Goal: Find specific page/section: Find specific page/section

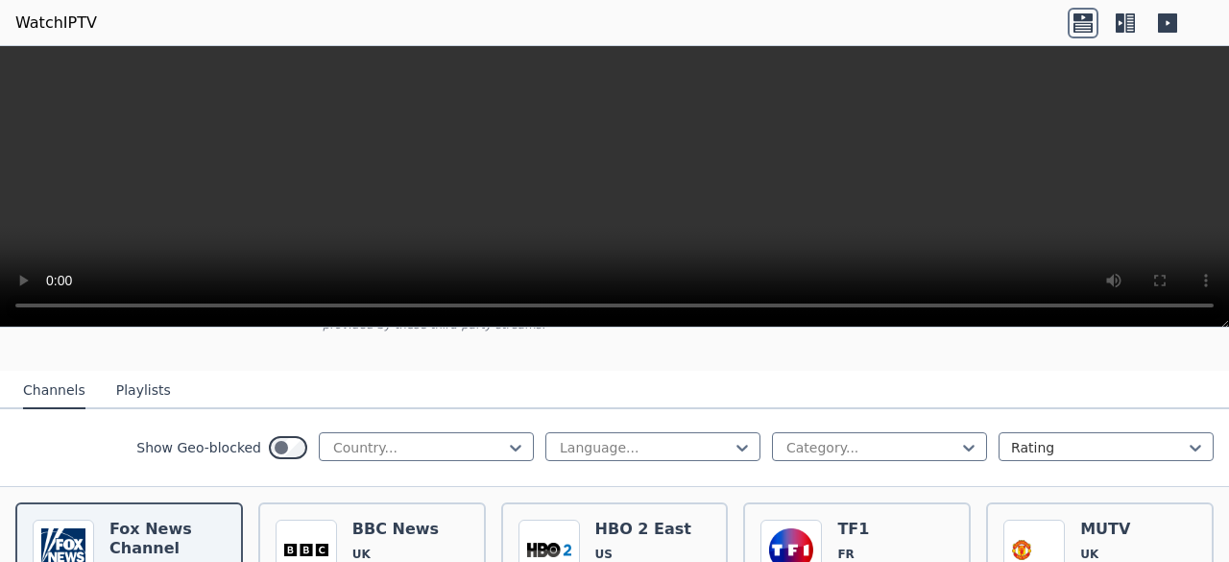
scroll to position [192, 0]
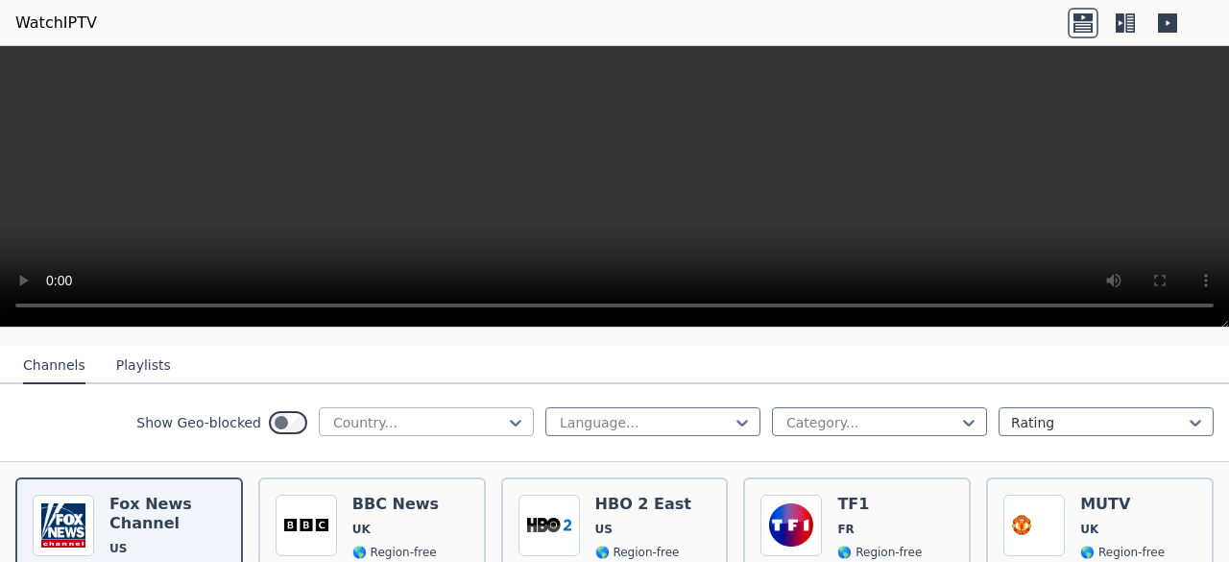
click at [476, 413] on div at bounding box center [418, 422] width 175 height 19
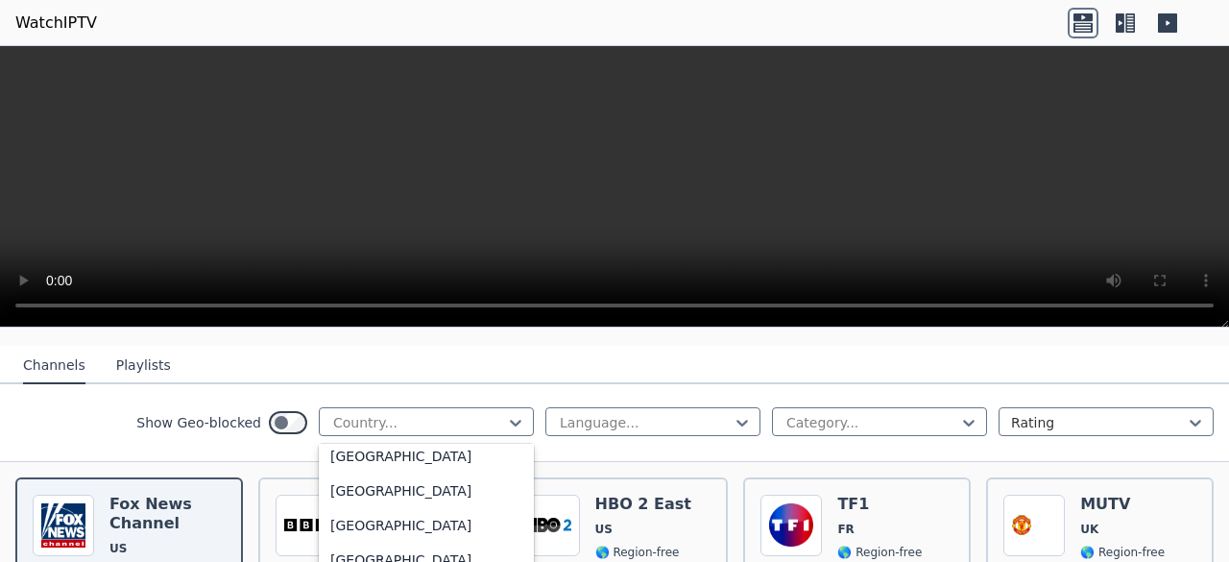
scroll to position [0, 0]
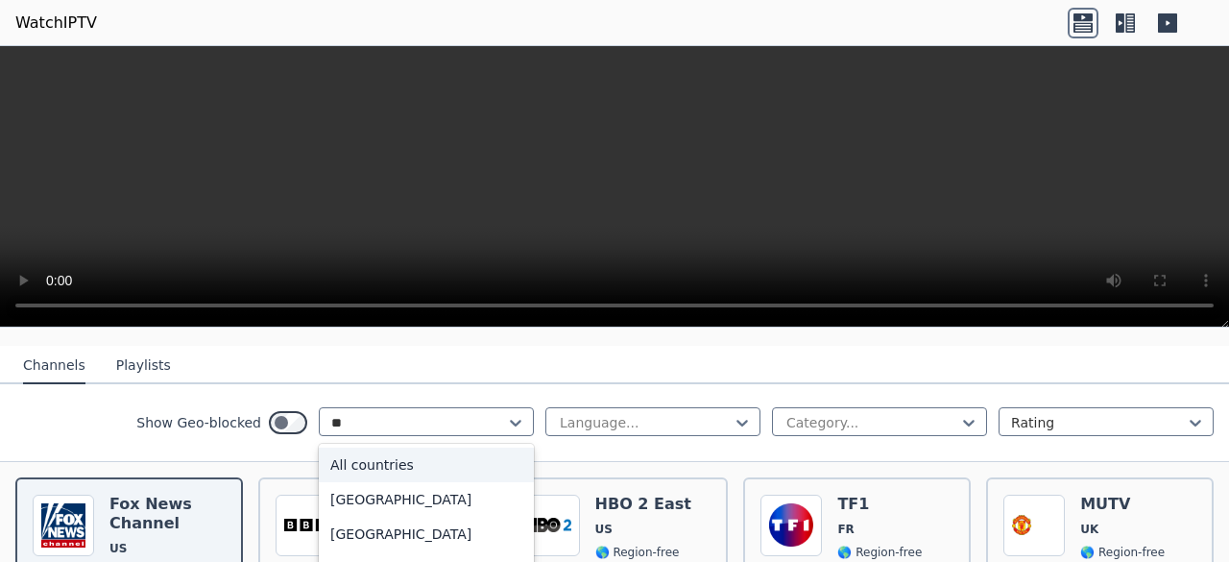
type input "***"
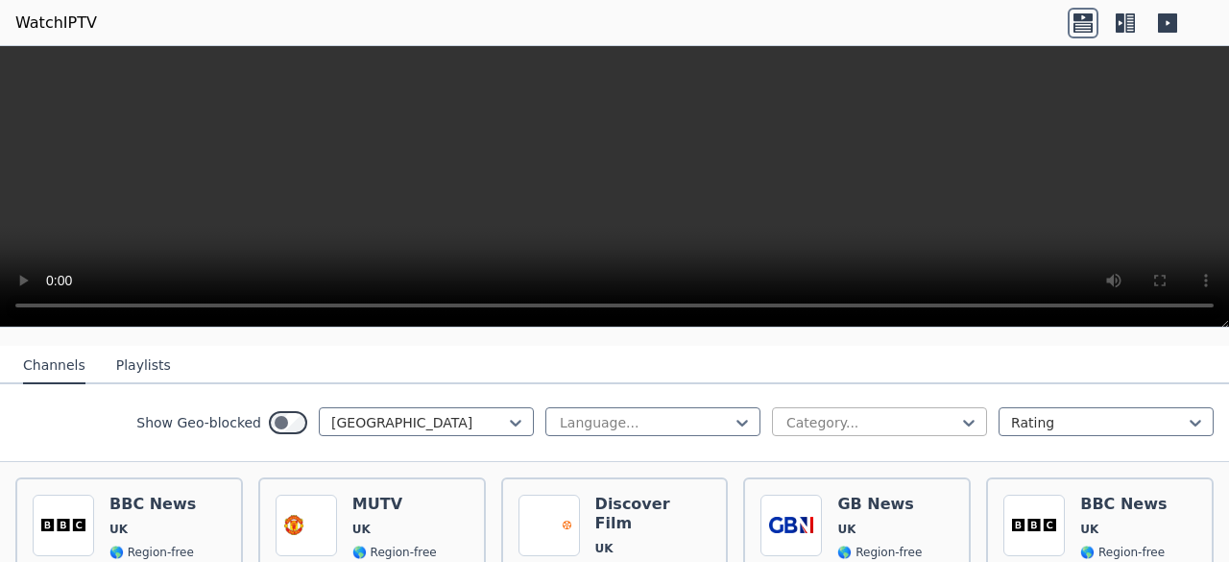
click at [849, 413] on div at bounding box center [871, 422] width 175 height 19
type input "***"
click at [819, 447] on div "Sports" at bounding box center [879, 464] width 215 height 35
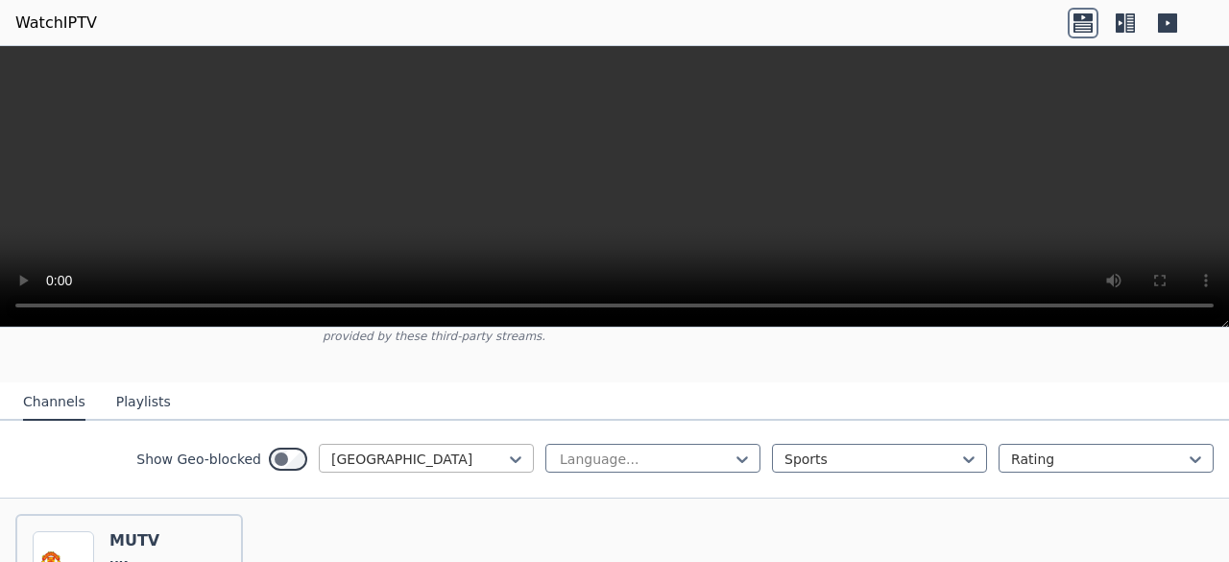
scroll to position [152, 0]
click at [426, 453] on div at bounding box center [418, 462] width 175 height 19
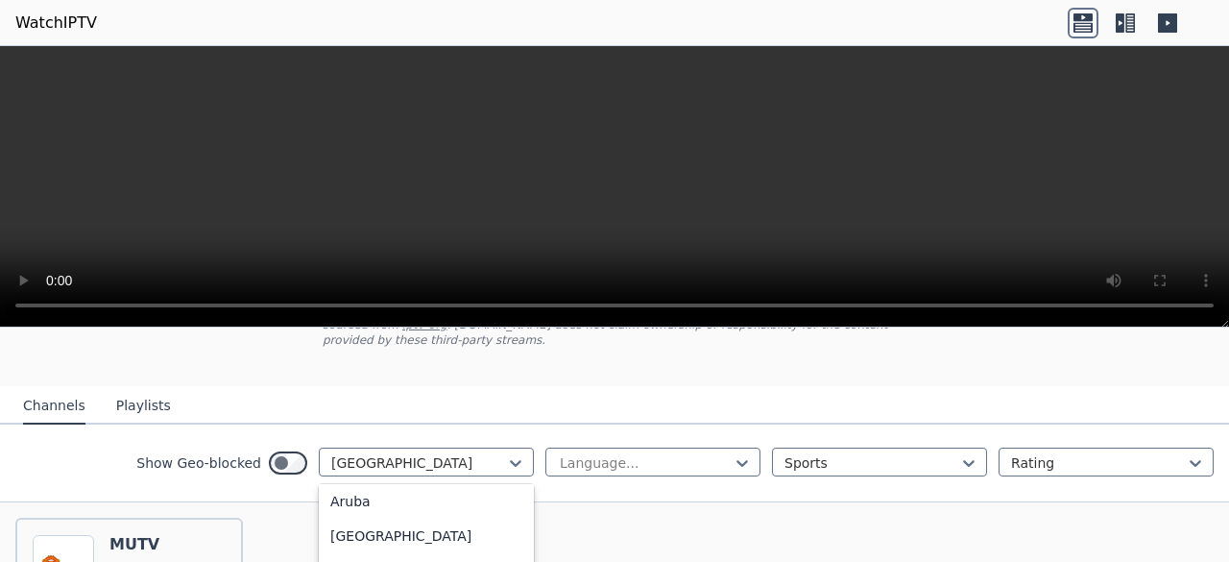
scroll to position [0, 0]
click at [436, 494] on div "All countries" at bounding box center [426, 505] width 215 height 35
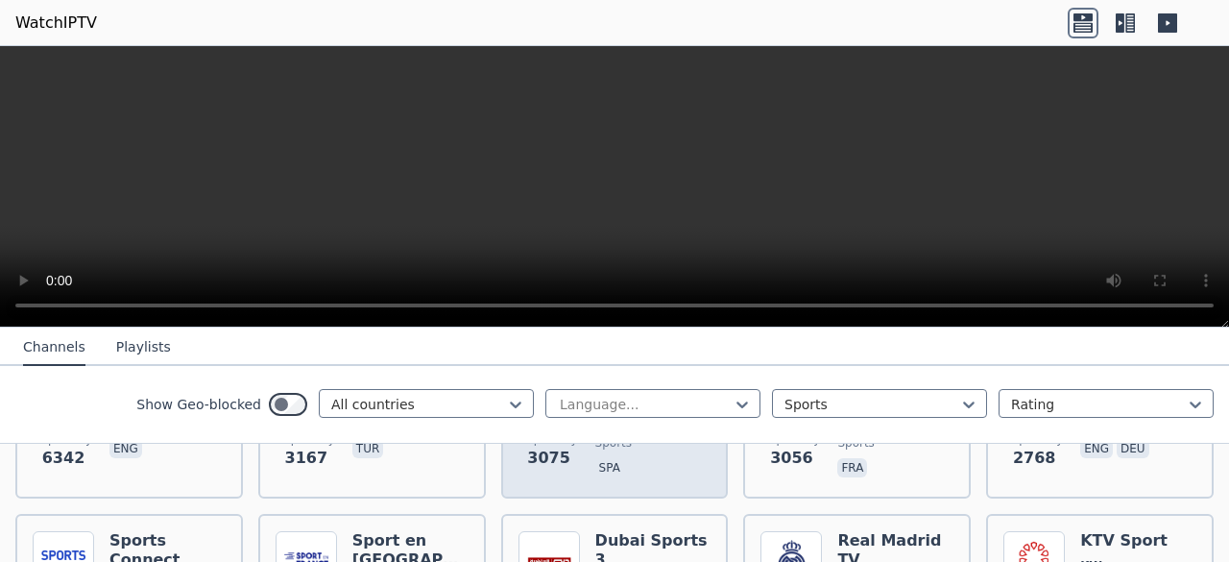
scroll to position [440, 0]
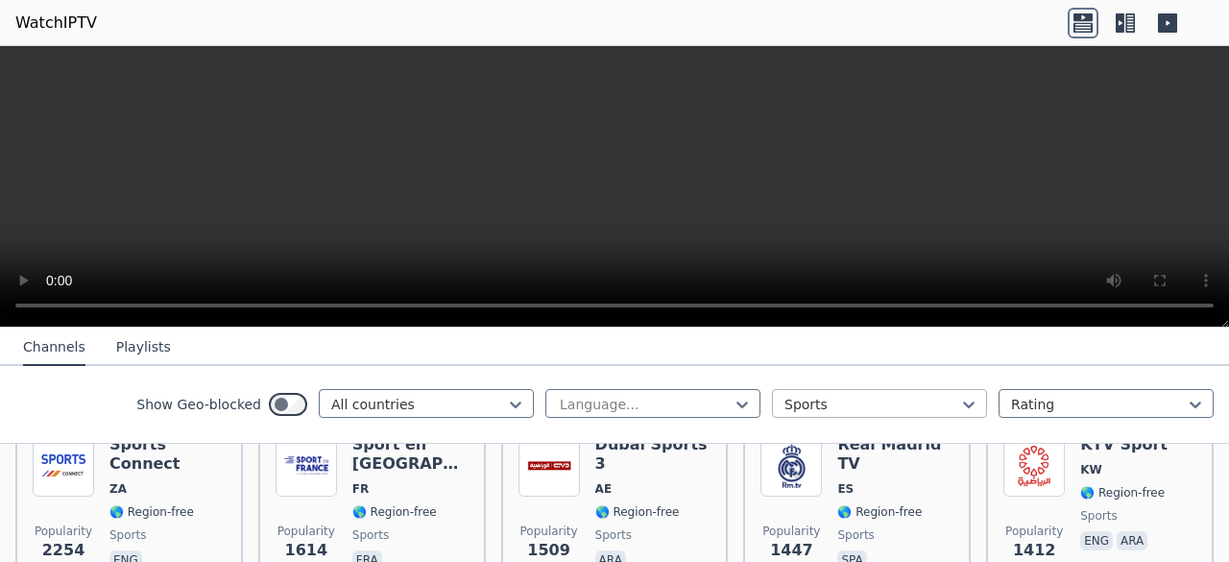
click at [913, 398] on div at bounding box center [871, 404] width 175 height 19
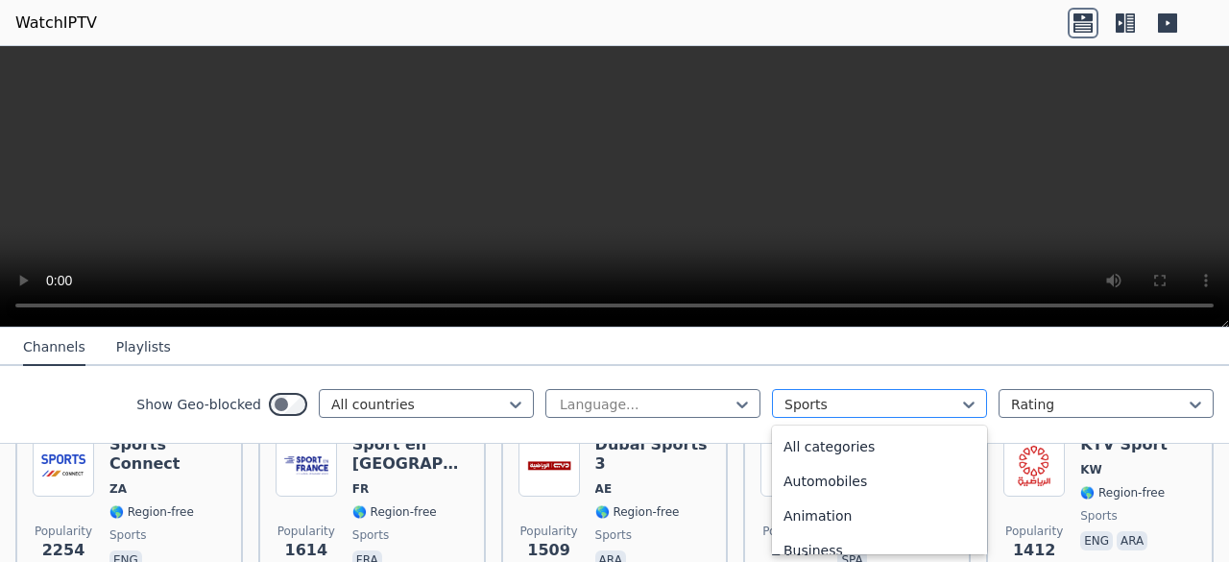
scroll to position [591, 0]
click at [913, 398] on div at bounding box center [871, 404] width 175 height 19
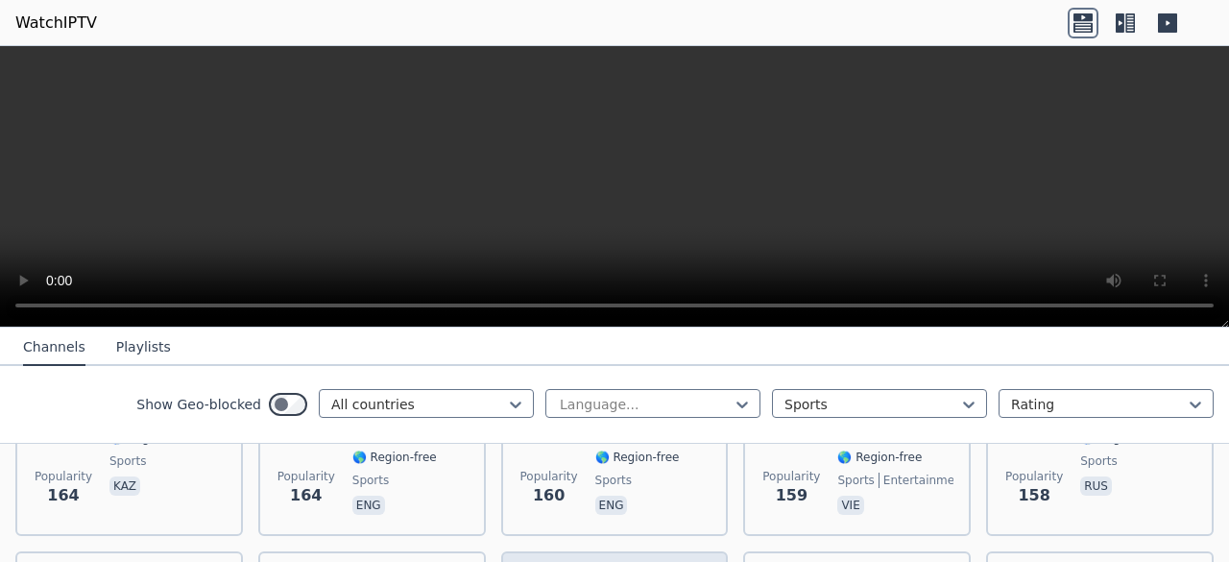
scroll to position [3032, 0]
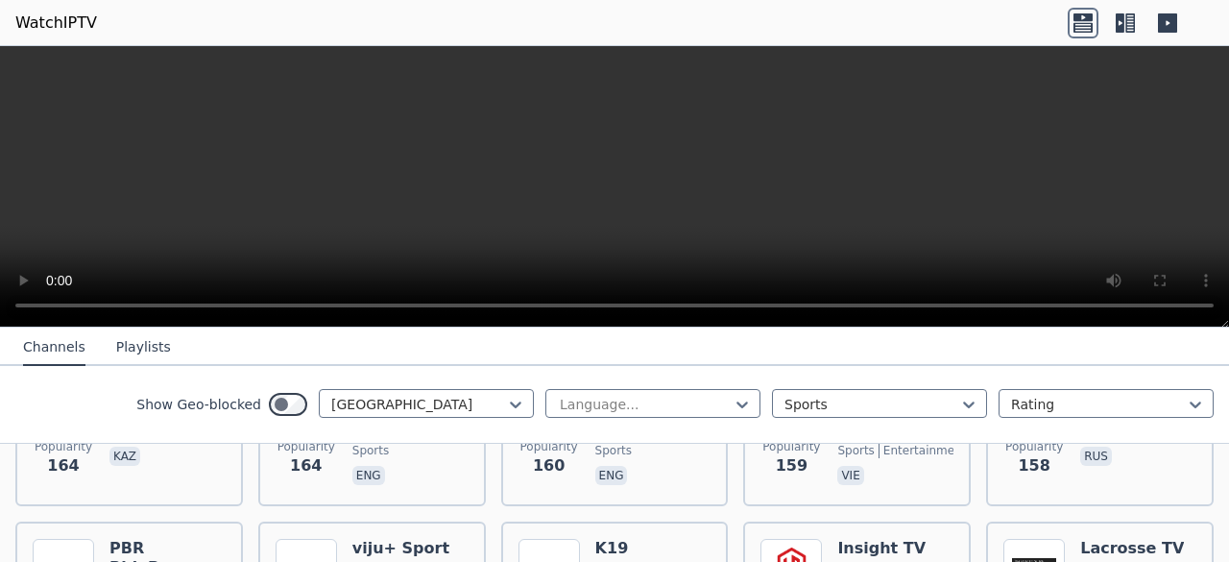
scroll to position [344, 0]
